Goal: Information Seeking & Learning: Learn about a topic

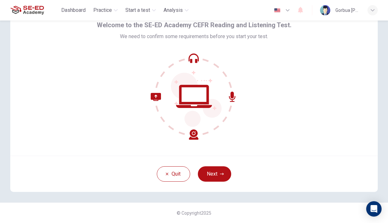
scroll to position [31, 0]
click at [222, 175] on icon "button" at bounding box center [222, 174] width 4 height 4
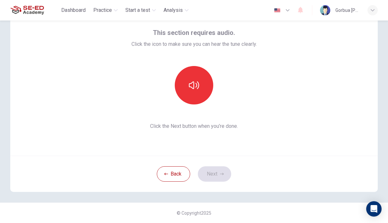
click at [199, 83] on icon "button" at bounding box center [194, 86] width 10 height 8
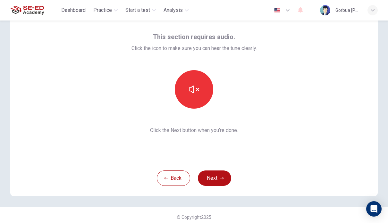
scroll to position [27, 0]
click at [223, 178] on icon "button" at bounding box center [222, 179] width 4 height 4
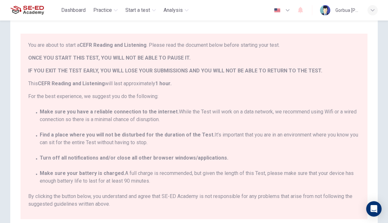
scroll to position [0, 0]
click at [338, 54] on div "You are about to start a CEFR Reading and Listening . Please read the document …" at bounding box center [194, 70] width 332 height 59
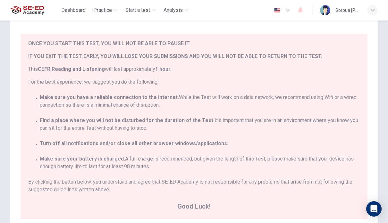
scroll to position [14, 0]
click at [192, 208] on span "Good Luck!" at bounding box center [194, 207] width 332 height 10
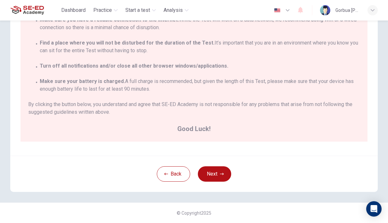
scroll to position [113, 0]
click at [217, 180] on button "Next" at bounding box center [214, 174] width 33 height 15
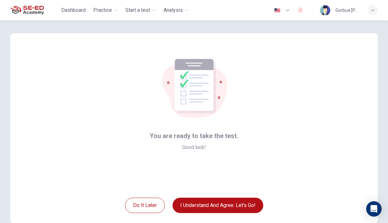
scroll to position [0, 0]
click at [190, 206] on button "I understand and agree. Let’s go!" at bounding box center [218, 205] width 91 height 15
click at [191, 198] on button "I understand and agree. Let’s go!" at bounding box center [218, 205] width 91 height 15
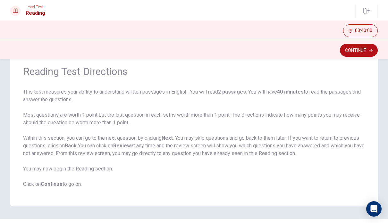
scroll to position [27, 0]
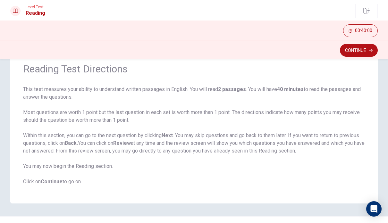
click at [362, 54] on button "Continue" at bounding box center [359, 50] width 38 height 13
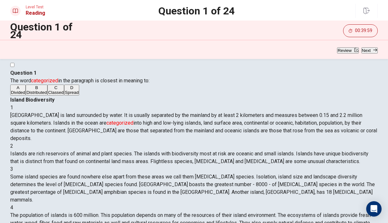
scroll to position [0, 0]
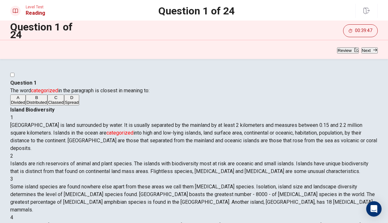
click at [25, 100] on div "A" at bounding box center [18, 97] width 14 height 5
click at [367, 49] on button "Next" at bounding box center [370, 51] width 16 height 6
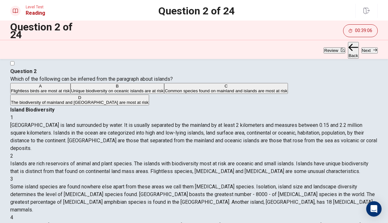
scroll to position [56, 0]
click at [71, 89] on div "B" at bounding box center [117, 86] width 92 height 5
click at [367, 53] on button "Next" at bounding box center [370, 51] width 16 height 6
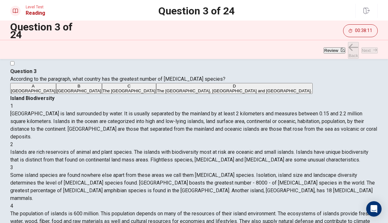
scroll to position [104, 0]
click at [31, 89] on div "A" at bounding box center [33, 86] width 45 height 5
click at [367, 53] on button "Next" at bounding box center [370, 51] width 16 height 6
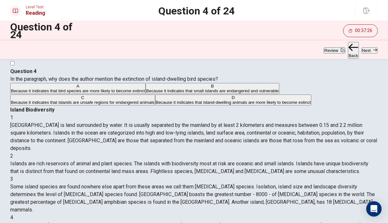
scroll to position [196, 0]
click at [156, 100] on div "D" at bounding box center [233, 97] width 155 height 5
click at [364, 49] on button "Next" at bounding box center [370, 51] width 16 height 6
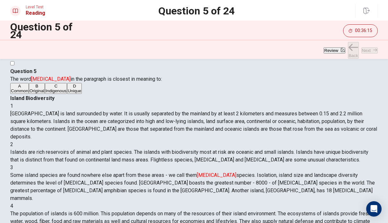
scroll to position [104, 0]
click at [68, 89] on div "D" at bounding box center [74, 86] width 13 height 5
click at [46, 89] on div "C" at bounding box center [56, 86] width 21 height 5
click at [363, 54] on button "Next" at bounding box center [370, 51] width 16 height 6
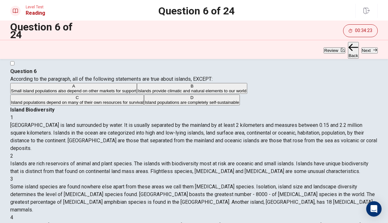
scroll to position [11, 0]
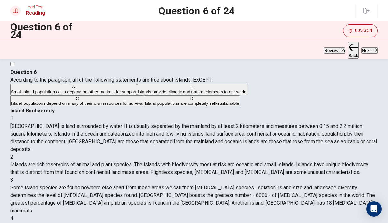
click at [5, 170] on div "Question 6 According to the paragraph, all of the following statements are true…" at bounding box center [194, 226] width 388 height 331
click at [366, 51] on button "Next" at bounding box center [370, 51] width 16 height 6
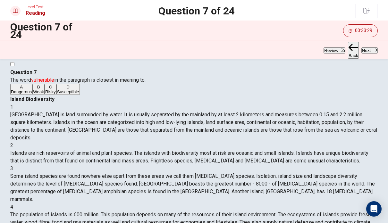
click at [33, 90] on div "B" at bounding box center [38, 87] width 11 height 5
click at [362, 54] on button "Next" at bounding box center [370, 51] width 16 height 6
click at [23, 95] on button "A Death" at bounding box center [16, 89] width 13 height 11
click at [31, 90] on div "B" at bounding box center [38, 87] width 29 height 5
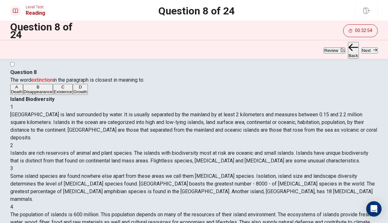
click at [369, 48] on button "Next" at bounding box center [370, 51] width 16 height 6
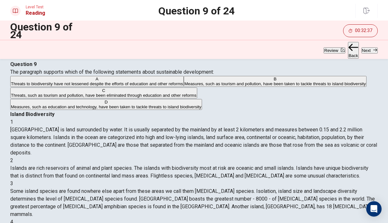
scroll to position [20, 0]
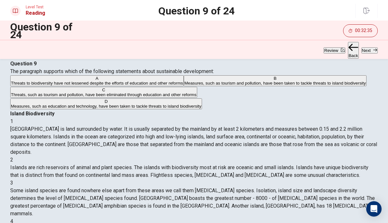
click at [364, 51] on button "Next" at bounding box center [370, 51] width 16 height 6
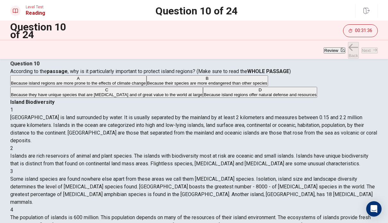
scroll to position [0, 0]
click at [29, 92] on div "C" at bounding box center [107, 90] width 192 height 5
click at [204, 92] on div "D" at bounding box center [260, 90] width 113 height 5
click at [367, 54] on button "Next" at bounding box center [370, 51] width 16 height 6
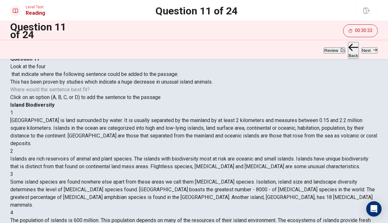
scroll to position [22, 0]
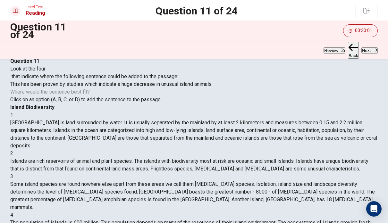
click at [362, 53] on button "Next" at bounding box center [370, 51] width 16 height 6
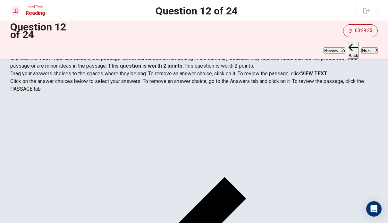
scroll to position [63, 0]
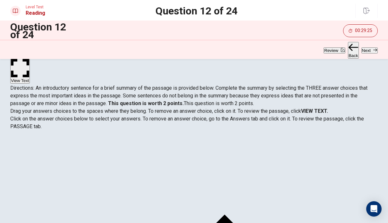
scroll to position [13, 0]
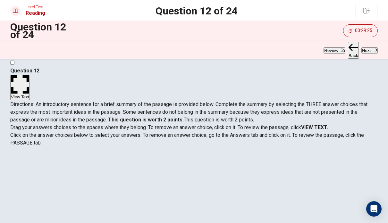
click at [30, 80] on button "View Text" at bounding box center [20, 87] width 20 height 25
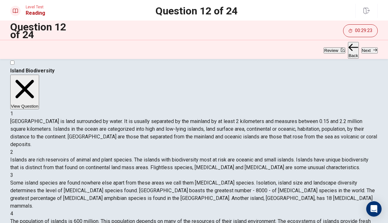
scroll to position [70, 0]
click at [39, 76] on button "View Question" at bounding box center [24, 92] width 29 height 35
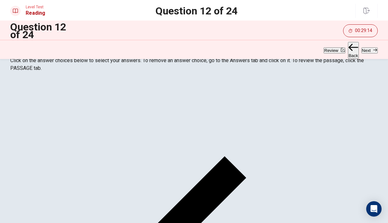
scroll to position [110, 0]
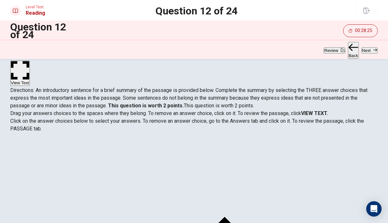
scroll to position [26, 0]
click at [30, 65] on button "View Text" at bounding box center [20, 73] width 20 height 25
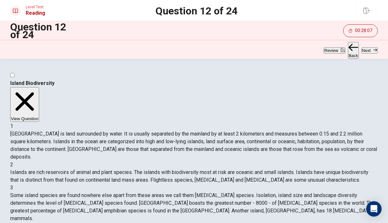
scroll to position [0, 0]
click at [39, 91] on button "View Question" at bounding box center [24, 104] width 29 height 35
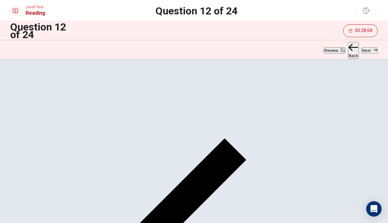
scroll to position [105, 0]
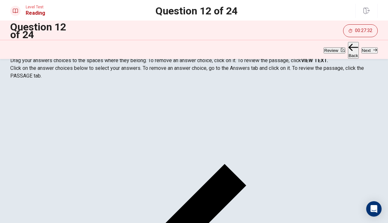
scroll to position [83, 0]
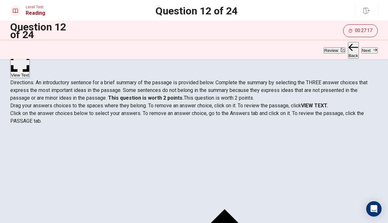
scroll to position [34, 0]
click at [375, 50] on button "Next" at bounding box center [370, 51] width 16 height 6
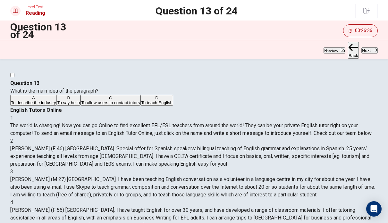
scroll to position [0, 0]
click at [81, 100] on div "C" at bounding box center [110, 98] width 59 height 5
click at [365, 53] on button "Next" at bounding box center [370, 51] width 16 height 6
click at [90, 100] on div "C" at bounding box center [113, 98] width 47 height 5
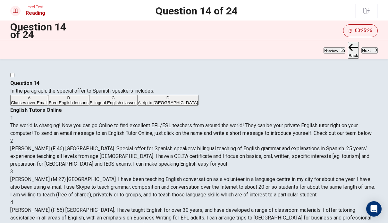
click at [370, 54] on button "Next" at bounding box center [370, 51] width 16 height 6
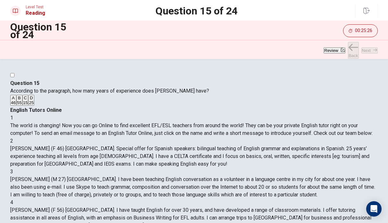
scroll to position [48, 0]
click at [32, 100] on div "D" at bounding box center [31, 98] width 5 height 5
click at [368, 54] on button "Next" at bounding box center [370, 51] width 16 height 6
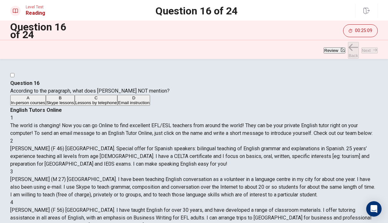
scroll to position [96, 0]
click at [75, 100] on div "C" at bounding box center [96, 98] width 42 height 5
click at [368, 54] on button "Next" at bounding box center [370, 51] width 16 height 6
click at [348, 46] on button "Back" at bounding box center [353, 50] width 11 height 17
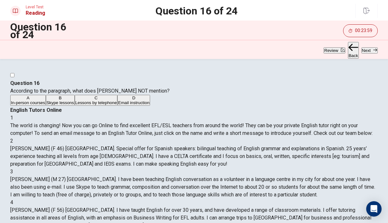
scroll to position [96, 0]
click at [376, 54] on button "Next" at bounding box center [370, 51] width 16 height 6
click at [324, 53] on button "Review" at bounding box center [335, 51] width 22 height 6
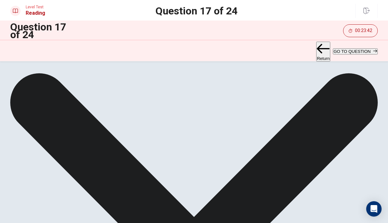
scroll to position [0, 0]
click at [317, 51] on button "Return" at bounding box center [324, 52] width 14 height 20
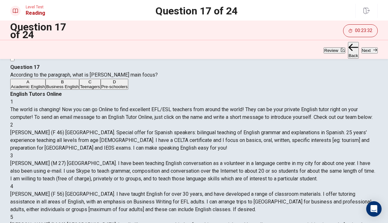
scroll to position [126, 0]
click at [46, 84] on div "B" at bounding box center [62, 82] width 33 height 5
click at [370, 53] on button "Next" at bounding box center [370, 51] width 16 height 6
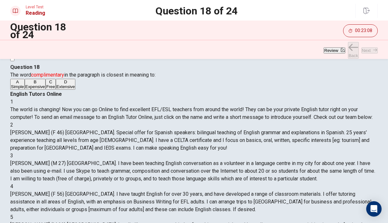
scroll to position [135, 0]
click at [24, 84] on div "A" at bounding box center [17, 82] width 13 height 5
click at [364, 54] on button "Next" at bounding box center [370, 51] width 16 height 6
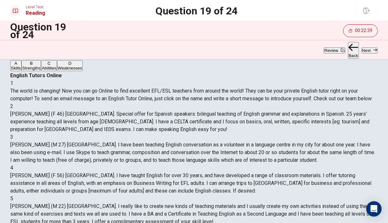
scroll to position [35, 0]
click at [58, 66] on div "D" at bounding box center [70, 63] width 24 height 5
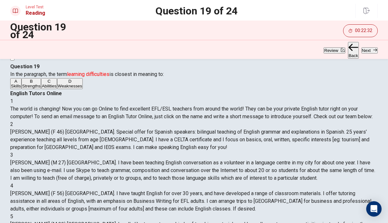
scroll to position [16, 0]
click at [374, 50] on icon "button" at bounding box center [376, 50] width 4 height 4
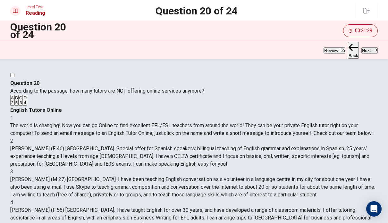
scroll to position [221, 0]
click at [14, 100] on div "A" at bounding box center [12, 98] width 3 height 5
click at [373, 52] on button "Next" at bounding box center [370, 51] width 16 height 6
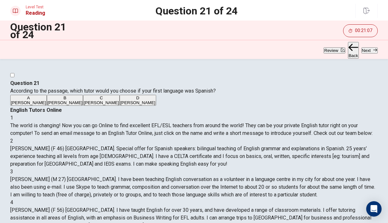
scroll to position [0, 0]
click at [120, 100] on div "D" at bounding box center [137, 98] width 35 height 5
click at [374, 52] on icon "button" at bounding box center [376, 50] width 4 height 4
click at [34, 100] on div "A" at bounding box center [28, 98] width 35 height 5
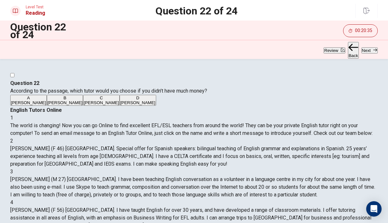
click at [366, 48] on button "Next" at bounding box center [370, 51] width 16 height 6
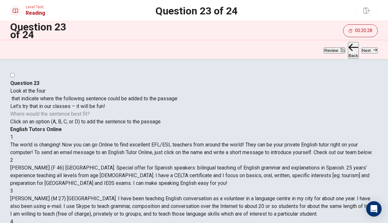
scroll to position [159, 0]
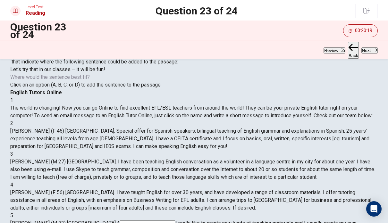
scroll to position [37, 0]
click at [369, 50] on button "Next" at bounding box center [370, 51] width 16 height 6
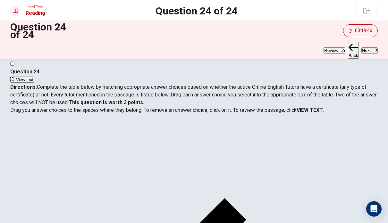
scroll to position [12, 0]
click at [33, 77] on span "View text" at bounding box center [24, 79] width 17 height 5
click at [43, 77] on span "View question" at bounding box center [29, 79] width 27 height 5
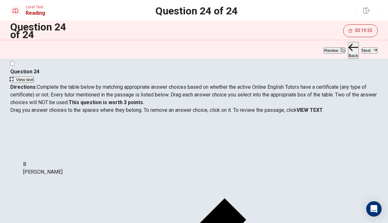
scroll to position [0, 0]
click at [33, 77] on span "View text" at bounding box center [24, 79] width 17 height 5
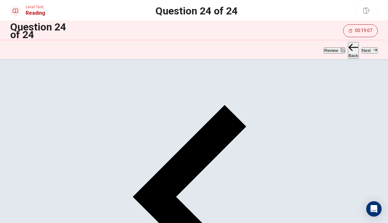
click at [365, 53] on button "Next" at bounding box center [370, 51] width 16 height 6
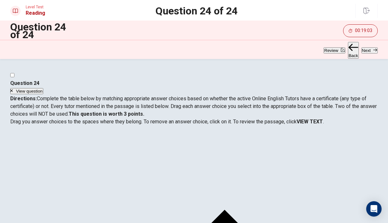
click at [43, 89] on span "View question" at bounding box center [29, 91] width 27 height 5
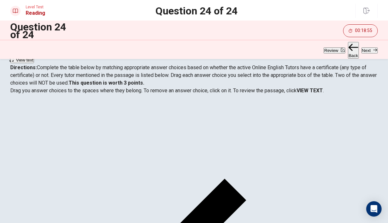
scroll to position [18, 0]
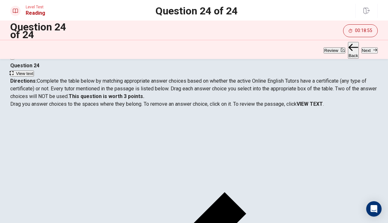
click at [33, 74] on span "View text" at bounding box center [24, 73] width 17 height 5
click at [43, 74] on button "View question" at bounding box center [26, 74] width 33 height 6
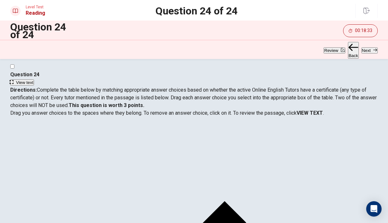
scroll to position [7, 0]
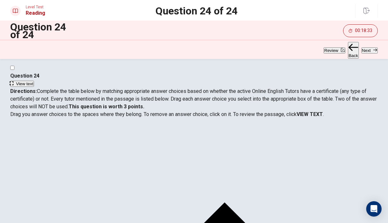
click at [33, 82] on span "View text" at bounding box center [24, 84] width 17 height 5
click at [43, 83] on span "View question" at bounding box center [29, 84] width 27 height 5
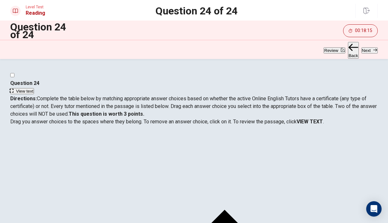
scroll to position [0, 0]
click at [324, 52] on button "Review" at bounding box center [335, 51] width 22 height 6
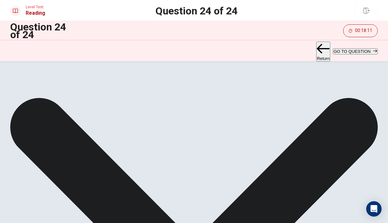
scroll to position [91, 0]
click at [352, 54] on button "GO TO QUESTION" at bounding box center [355, 51] width 45 height 6
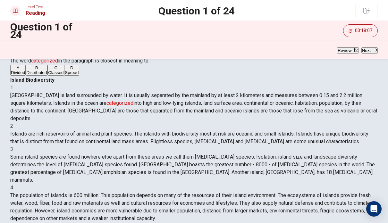
scroll to position [29, 0]
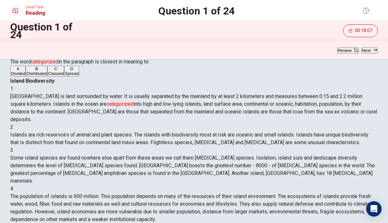
click at [370, 54] on button "Next" at bounding box center [370, 51] width 16 height 6
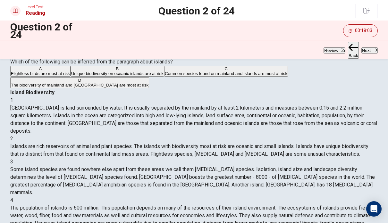
scroll to position [0, 0]
click at [369, 51] on button "Next" at bounding box center [370, 51] width 16 height 6
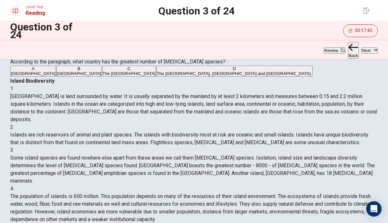
click at [369, 54] on button "Next" at bounding box center [370, 51] width 16 height 6
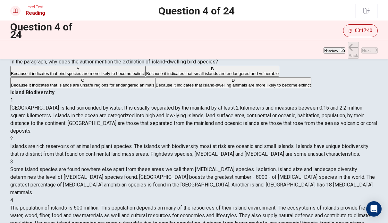
scroll to position [167, 0]
click at [368, 54] on button "Next" at bounding box center [370, 51] width 16 height 6
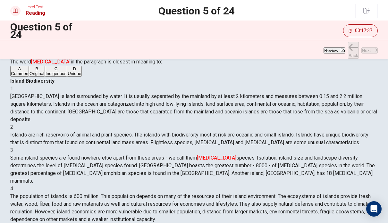
scroll to position [104, 0]
click at [374, 51] on icon "button" at bounding box center [376, 50] width 4 height 4
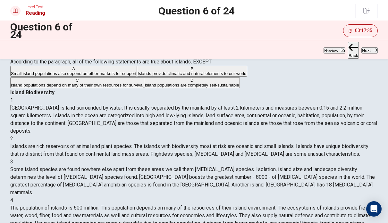
scroll to position [139, 0]
click at [144, 88] on button "D Island populations are completely self-sustainable" at bounding box center [192, 82] width 96 height 11
click at [30, 71] on div "A" at bounding box center [74, 68] width 126 height 5
click at [369, 50] on button "Next" at bounding box center [370, 51] width 16 height 6
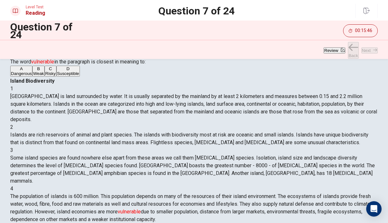
scroll to position [160, 0]
click at [374, 52] on icon "button" at bounding box center [376, 50] width 4 height 4
click at [374, 51] on icon "button" at bounding box center [376, 50] width 4 height 4
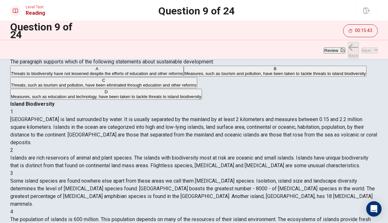
scroll to position [263, 0]
click at [362, 53] on button "Next" at bounding box center [370, 51] width 16 height 6
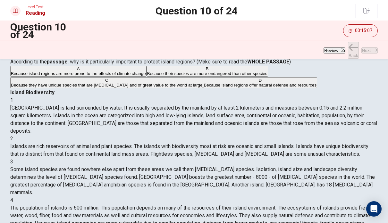
scroll to position [0, 0]
click at [369, 52] on button "Next" at bounding box center [370, 51] width 16 height 6
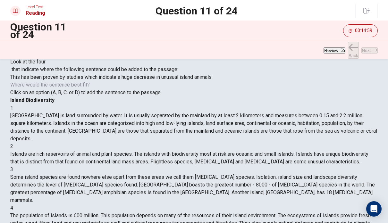
scroll to position [183, 0]
click at [374, 50] on icon "button" at bounding box center [376, 50] width 4 height 4
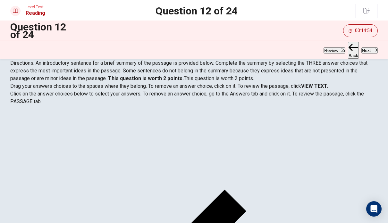
scroll to position [49, 0]
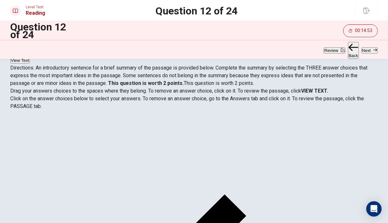
click at [348, 52] on button "Back" at bounding box center [353, 50] width 11 height 17
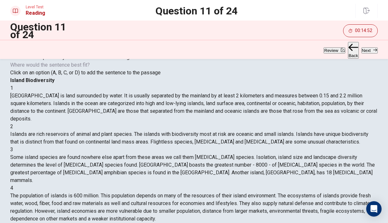
scroll to position [183, 0]
click at [348, 53] on button "Back" at bounding box center [353, 50] width 11 height 17
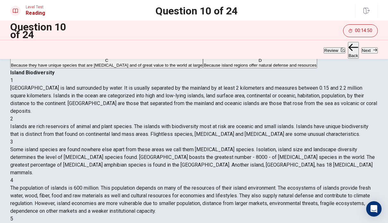
click at [348, 54] on button "Back" at bounding box center [353, 50] width 11 height 17
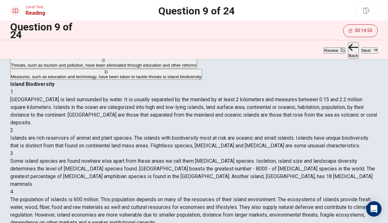
scroll to position [263, 0]
click at [34, 74] on div "D" at bounding box center [106, 72] width 191 height 5
click at [366, 53] on button "Next" at bounding box center [370, 51] width 16 height 6
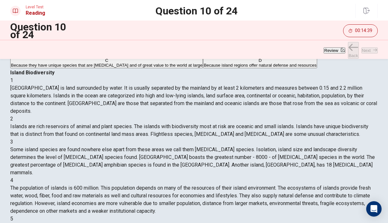
scroll to position [0, 0]
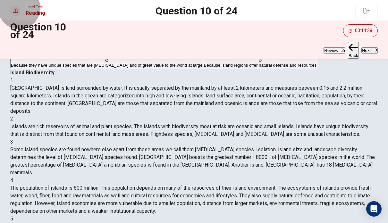
click at [370, 52] on button "Next" at bounding box center [370, 51] width 16 height 6
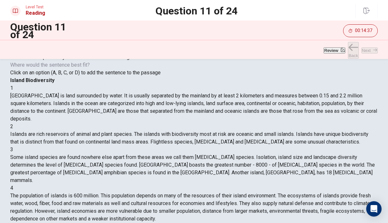
scroll to position [183, 0]
click at [369, 53] on div "Review Back Next" at bounding box center [194, 50] width 368 height 12
click at [374, 50] on icon "button" at bounding box center [376, 50] width 4 height 4
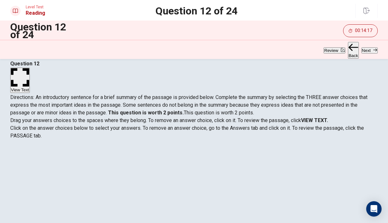
scroll to position [20, 0]
click at [30, 72] on button "View Text" at bounding box center [20, 80] width 20 height 25
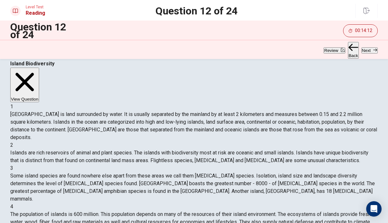
scroll to position [-1, 0]
click at [39, 71] on button "View Question" at bounding box center [24, 85] width 29 height 35
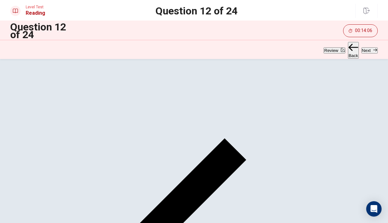
scroll to position [105, 0]
click at [370, 54] on button "Next" at bounding box center [370, 51] width 16 height 6
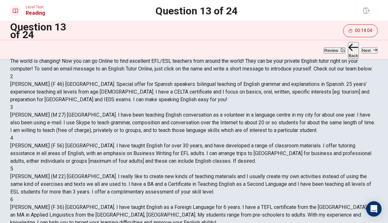
scroll to position [65, 0]
click at [324, 48] on button "Review" at bounding box center [335, 51] width 22 height 6
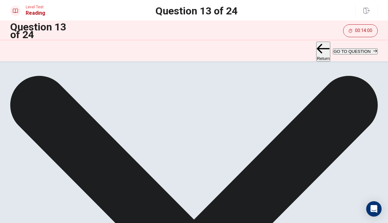
scroll to position [259, 0]
click at [361, 50] on button "GO TO QUESTION" at bounding box center [355, 51] width 45 height 6
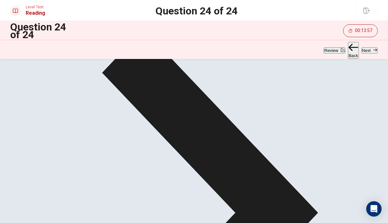
scroll to position [105, 0]
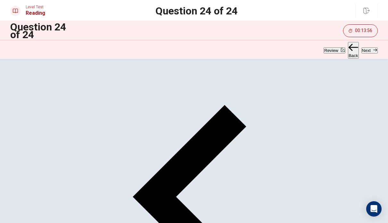
click at [366, 54] on button "Next" at bounding box center [370, 51] width 16 height 6
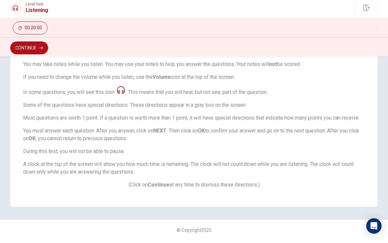
scroll to position [97, 0]
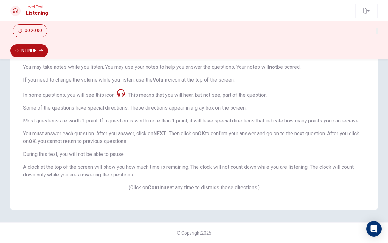
click at [169, 198] on div "Listening Section Directions This section measures your ability to understand s…" at bounding box center [194, 92] width 368 height 233
click at [169, 191] on div "Listening Section Directions This section measures your ability to understand s…" at bounding box center [194, 92] width 368 height 233
click at [160, 188] on strong "Continue" at bounding box center [159, 187] width 22 height 6
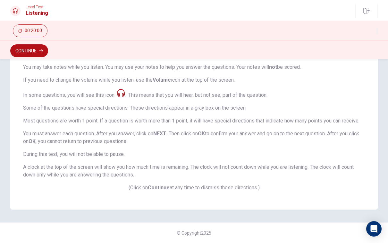
click at [239, 193] on div "Listening Section Directions This section measures your ability to understand s…" at bounding box center [194, 92] width 368 height 233
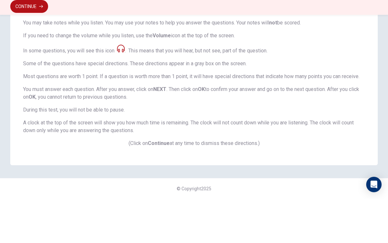
scroll to position [97, 0]
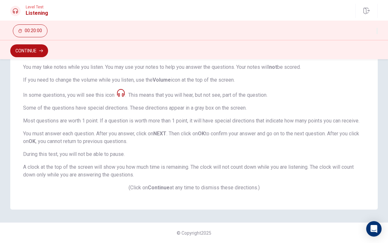
click at [162, 190] on strong "Continue" at bounding box center [159, 187] width 22 height 6
click at [115, 191] on p "(Click on Continue at any time to dismiss these directions.)" at bounding box center [194, 188] width 342 height 8
click at [25, 50] on button "Continue" at bounding box center [29, 50] width 38 height 13
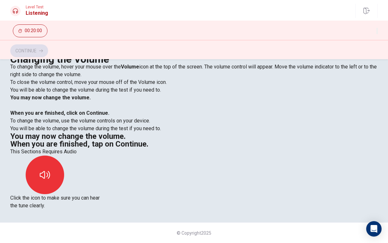
scroll to position [32, 0]
click at [50, 170] on icon "button" at bounding box center [45, 175] width 10 height 10
click at [64, 155] on button "button" at bounding box center [45, 174] width 39 height 39
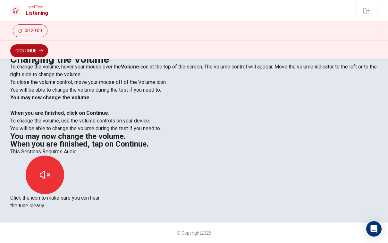
click at [23, 56] on button "Continue" at bounding box center [29, 50] width 38 height 13
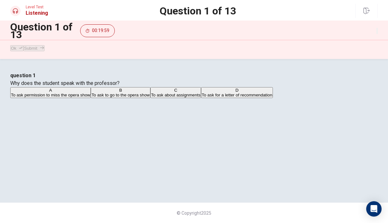
scroll to position [25, 0]
click at [217, 99] on div "question 1 Why does the student speak with the professor? A To ask permission t…" at bounding box center [194, 85] width 368 height 27
click at [110, 93] on div "B" at bounding box center [121, 90] width 58 height 5
click at [20, 51] on button "Ok" at bounding box center [16, 48] width 13 height 6
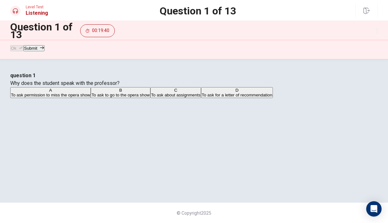
click at [44, 49] on button "Submit" at bounding box center [33, 48] width 21 height 6
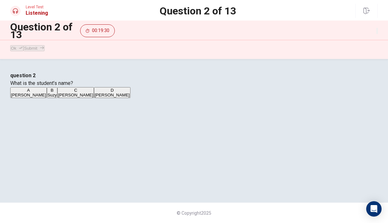
click at [105, 98] on button "D [PERSON_NAME]" at bounding box center [112, 92] width 37 height 11
click at [23, 51] on button "Ok" at bounding box center [16, 48] width 13 height 6
click at [44, 51] on button "Submit" at bounding box center [33, 48] width 21 height 6
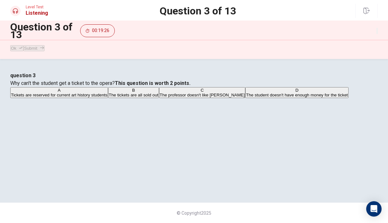
click at [377, 32] on button "button" at bounding box center [377, 31] width 1 height 6
click at [378, 32] on icon "button" at bounding box center [378, 32] width 0 height 0
click at [159, 98] on span "The tickets are all sold out" at bounding box center [134, 95] width 50 height 5
click at [23, 51] on button "Ok" at bounding box center [16, 48] width 13 height 6
click at [44, 51] on button "Submit" at bounding box center [33, 48] width 21 height 6
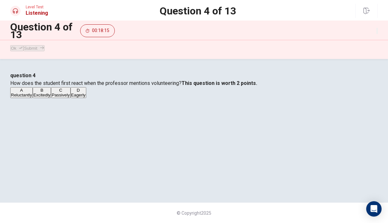
scroll to position [43, 0]
click at [33, 98] on button "A Reluctantly" at bounding box center [21, 92] width 22 height 11
click at [19, 51] on button "Ok" at bounding box center [16, 48] width 13 height 6
click at [44, 51] on button "Submit" at bounding box center [33, 48] width 21 height 6
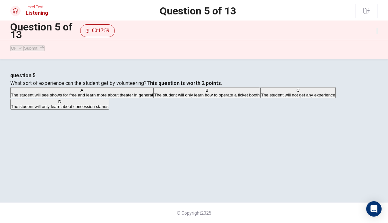
click at [106, 93] on div "A" at bounding box center [82, 90] width 142 height 5
click at [23, 51] on button "Ok" at bounding box center [16, 48] width 13 height 6
click at [44, 51] on button "Submit" at bounding box center [33, 48] width 21 height 6
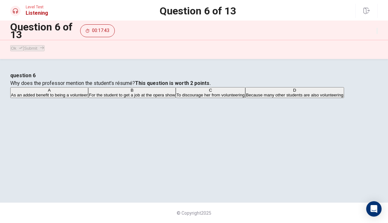
click at [88, 93] on div "A" at bounding box center [49, 90] width 77 height 5
click at [19, 51] on button "Ok" at bounding box center [16, 48] width 13 height 6
click at [44, 49] on icon "button" at bounding box center [42, 48] width 4 height 4
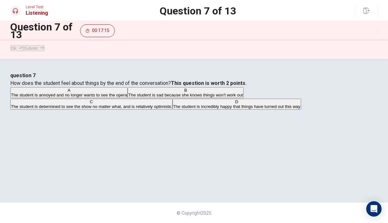
scroll to position [39, 0]
click at [112, 104] on div "C" at bounding box center [91, 102] width 161 height 5
click at [20, 49] on button "Ok" at bounding box center [16, 48] width 13 height 6
click at [44, 51] on button "Submit" at bounding box center [33, 48] width 21 height 6
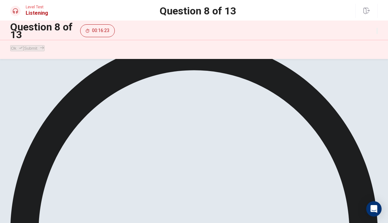
scroll to position [46, 0]
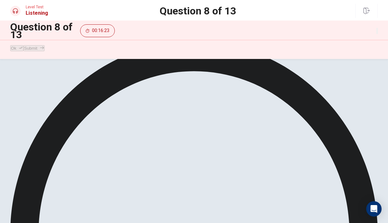
click at [257, 70] on icon at bounding box center [194, 226] width 368 height 368
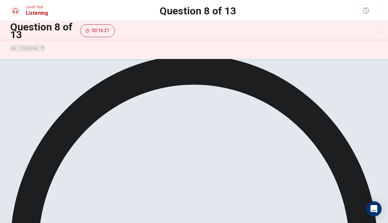
click at [19, 48] on button "Ok" at bounding box center [16, 48] width 13 height 6
click at [44, 51] on button "Submit" at bounding box center [33, 48] width 21 height 6
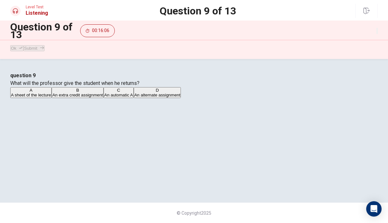
scroll to position [30, 0]
click at [51, 98] on span "A sheet of the lecture" at bounding box center [31, 95] width 40 height 5
click at [21, 51] on button "Ok" at bounding box center [16, 48] width 13 height 6
click at [44, 51] on button "Submit" at bounding box center [33, 48] width 21 height 6
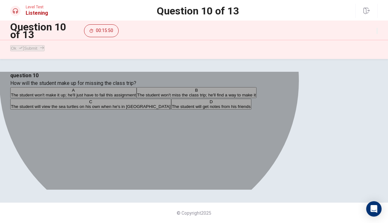
click at [171, 109] on span "The student will view the sea turtles on his own when he's in [GEOGRAPHIC_DATA]" at bounding box center [91, 106] width 160 height 5
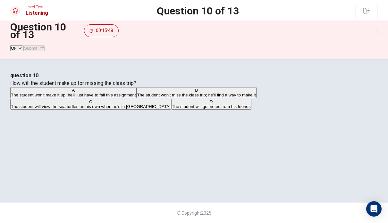
click at [23, 51] on button "Ok" at bounding box center [16, 48] width 13 height 6
click at [44, 51] on button "Submit" at bounding box center [33, 48] width 21 height 6
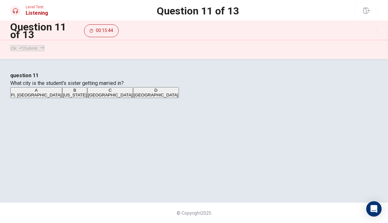
click at [128, 98] on span "[GEOGRAPHIC_DATA]" at bounding box center [110, 95] width 45 height 5
click at [23, 50] on icon "button" at bounding box center [21, 48] width 4 height 4
click at [44, 51] on button "Submit" at bounding box center [33, 48] width 21 height 6
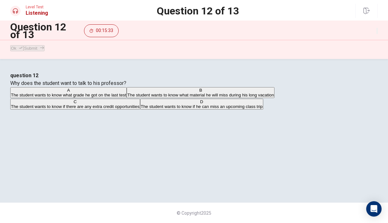
click at [229, 110] on button "D The student wants to know if he can miss an upcoming class trip" at bounding box center [201, 104] width 123 height 11
click at [23, 50] on icon "button" at bounding box center [21, 48] width 4 height 4
click at [44, 51] on button "Submit" at bounding box center [33, 48] width 21 height 6
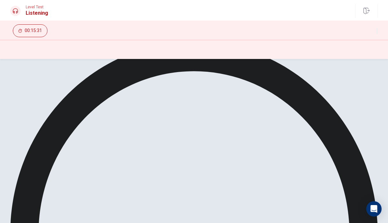
scroll to position [0, 0]
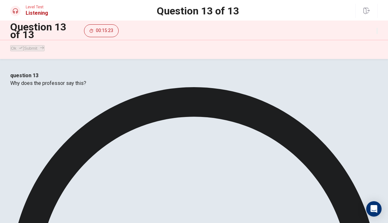
click at [23, 51] on button "Ok" at bounding box center [16, 48] width 13 height 6
click at [44, 51] on button "Submit" at bounding box center [33, 48] width 21 height 6
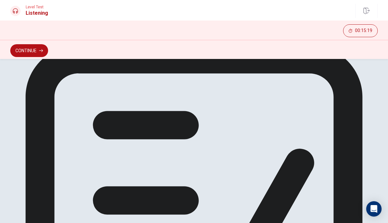
scroll to position [27, 0]
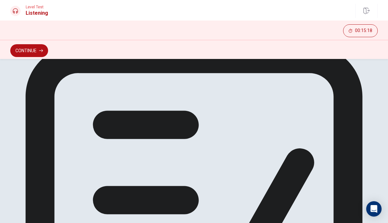
click at [39, 51] on button "Continue" at bounding box center [29, 50] width 38 height 13
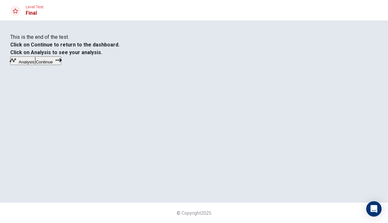
scroll to position [9, 0]
click at [61, 65] on button "Continue" at bounding box center [48, 61] width 26 height 9
